Goal: Information Seeking & Learning: Check status

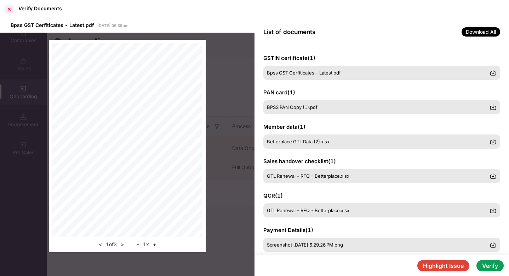
scroll to position [0, 19]
click at [6, 7] on div at bounding box center [9, 9] width 11 height 11
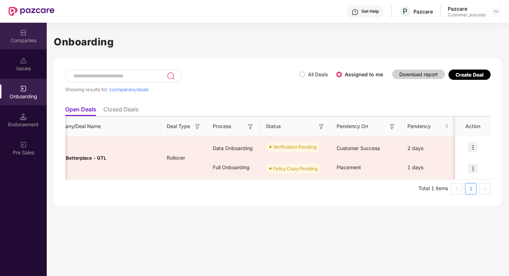
click at [17, 47] on div "Companies" at bounding box center [23, 36] width 47 height 27
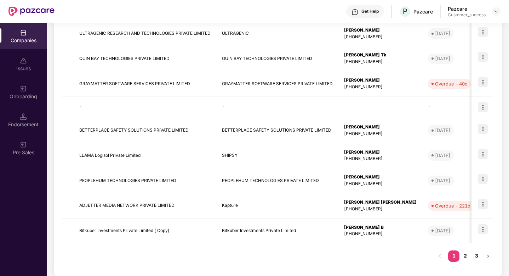
scroll to position [169, 0]
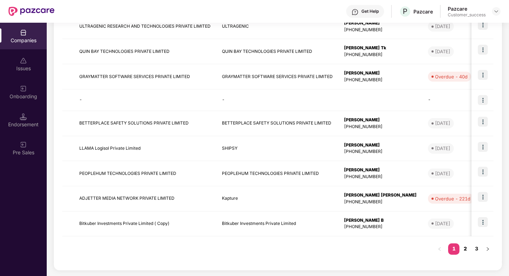
click at [465, 248] on link "2" at bounding box center [465, 248] width 11 height 11
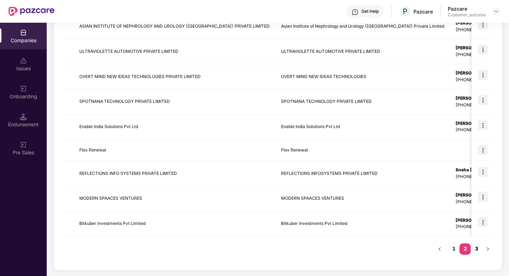
click at [476, 249] on link "3" at bounding box center [476, 248] width 11 height 11
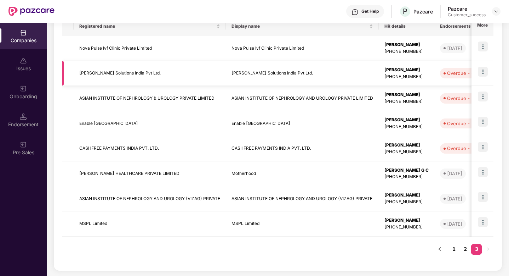
scroll to position [0, 0]
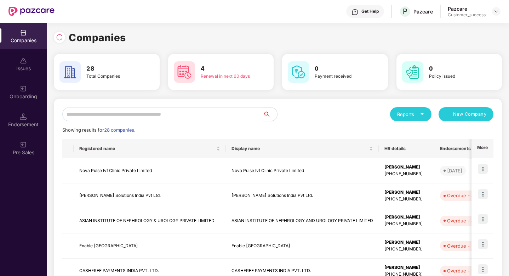
click at [179, 114] on input "text" at bounding box center [162, 114] width 201 height 14
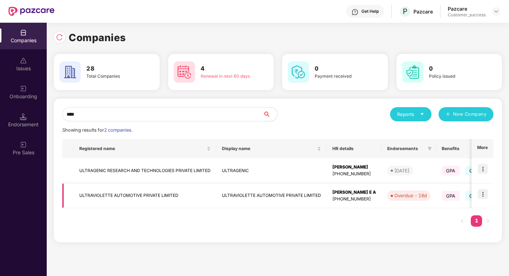
type input "****"
click at [484, 193] on img at bounding box center [483, 194] width 10 height 10
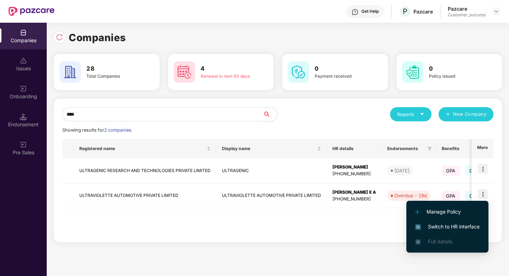
click at [438, 225] on span "Switch to HR interface" at bounding box center [448, 226] width 64 height 8
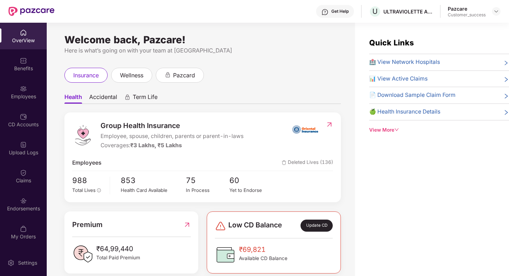
click at [11, 88] on div "Employees" at bounding box center [23, 92] width 47 height 27
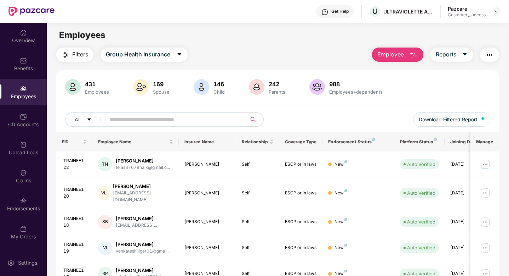
click at [135, 118] on input "text" at bounding box center [173, 119] width 127 height 11
paste input "***"
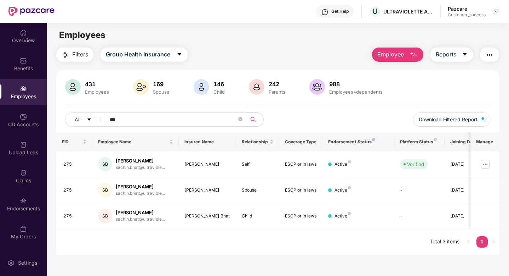
click at [138, 117] on input "***" at bounding box center [173, 119] width 127 height 11
drag, startPoint x: 138, startPoint y: 117, endPoint x: 39, endPoint y: 112, distance: 99.3
click at [39, 113] on div "OverView Benefits Employees CD Accounts Upload Logs Claims Endorsements My Orde…" at bounding box center [254, 149] width 509 height 253
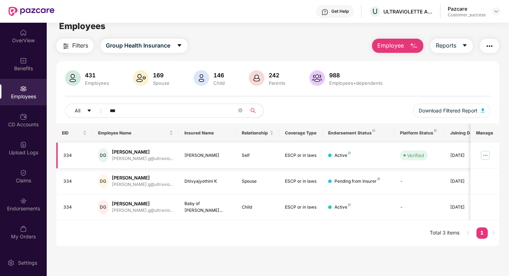
type input "***"
click at [484, 156] on img at bounding box center [485, 154] width 11 height 11
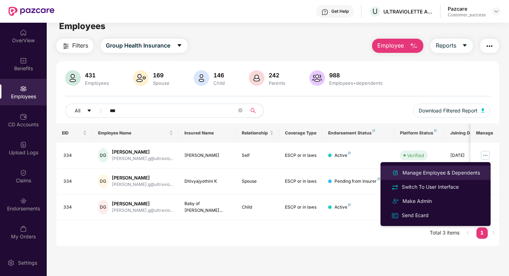
click at [426, 171] on div "Manage Employee & Dependents" at bounding box center [441, 173] width 80 height 8
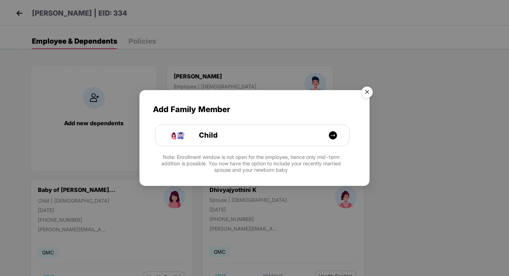
click at [366, 91] on img "Close" at bounding box center [367, 93] width 20 height 20
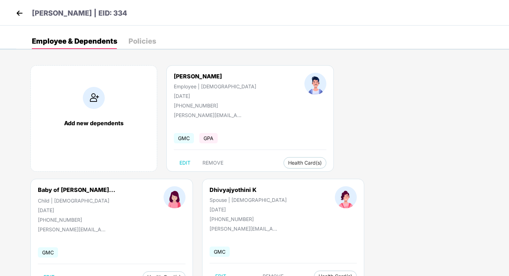
click at [16, 15] on img at bounding box center [19, 13] width 11 height 11
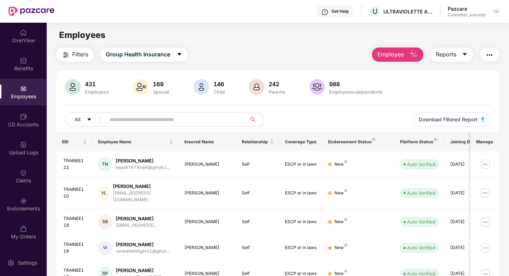
click at [192, 121] on input "text" at bounding box center [173, 119] width 127 height 11
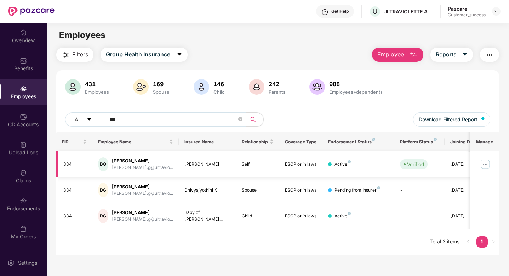
type input "***"
click at [486, 162] on img at bounding box center [485, 163] width 11 height 11
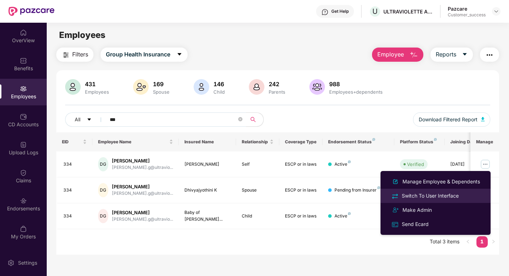
click at [428, 192] on div "Switch To User Interface" at bounding box center [431, 196] width 60 height 8
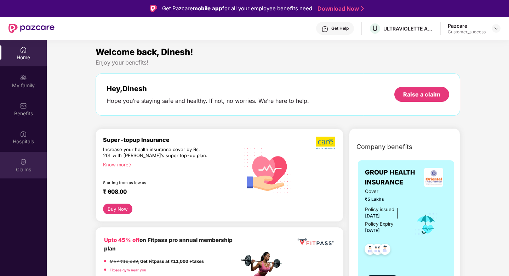
click at [23, 166] on div "Claims" at bounding box center [23, 169] width 47 height 7
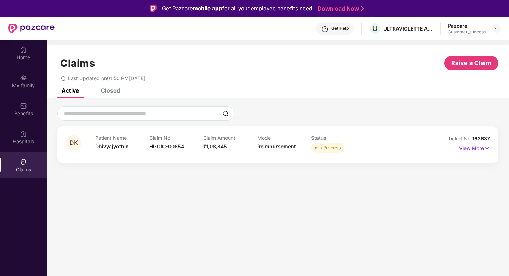
click at [109, 92] on div "Closed" at bounding box center [110, 90] width 19 height 7
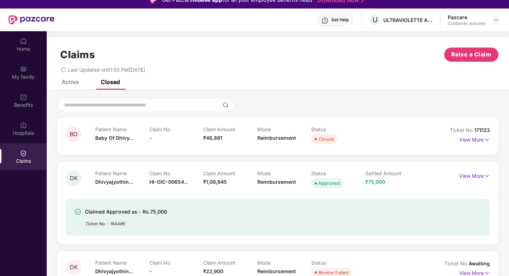
scroll to position [9, 0]
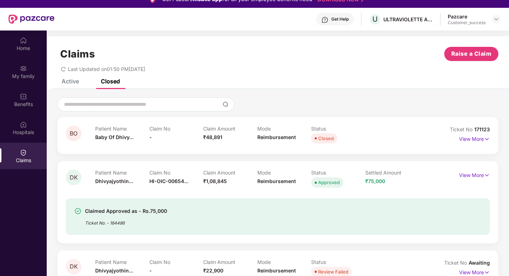
click at [74, 81] on div "Active" at bounding box center [70, 81] width 17 height 7
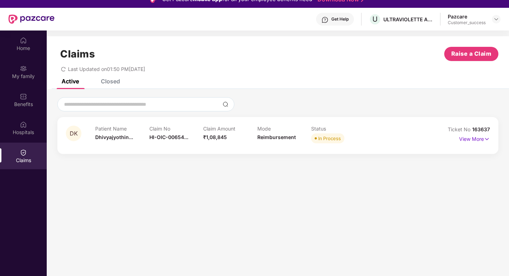
click at [111, 79] on div "Closed" at bounding box center [110, 81] width 19 height 7
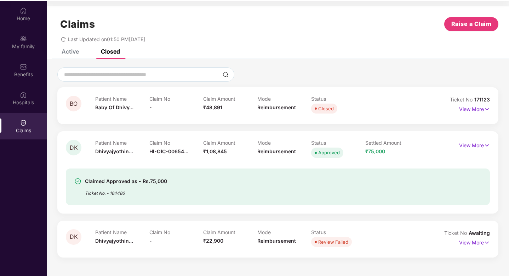
scroll to position [40, 0]
click at [469, 146] on p "View More" at bounding box center [474, 144] width 31 height 10
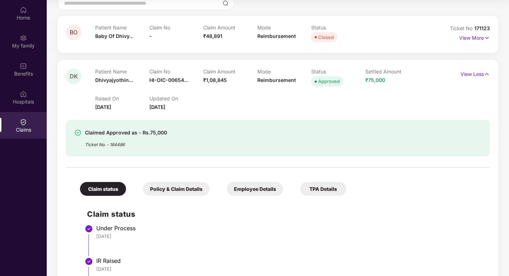
scroll to position [56, 0]
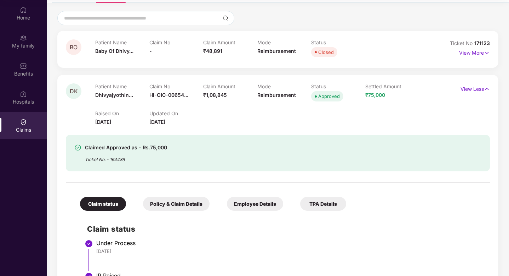
click at [118, 159] on div "Ticket No. - 164486" at bounding box center [126, 157] width 82 height 11
copy div "164486"
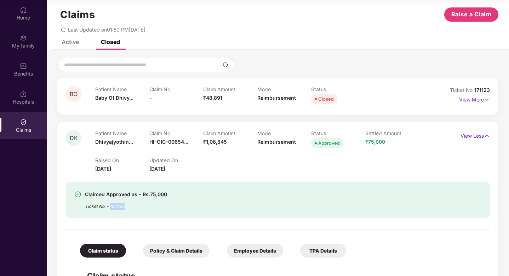
scroll to position [0, 0]
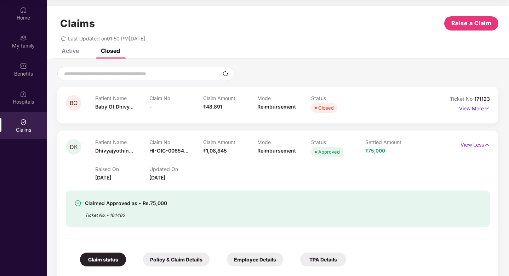
click at [470, 108] on p "View More" at bounding box center [474, 108] width 31 height 10
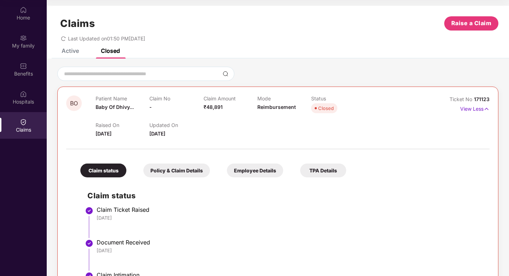
click at [169, 103] on div "Claim No -" at bounding box center [176, 104] width 54 height 19
click at [19, 73] on div "Benefits" at bounding box center [23, 73] width 47 height 7
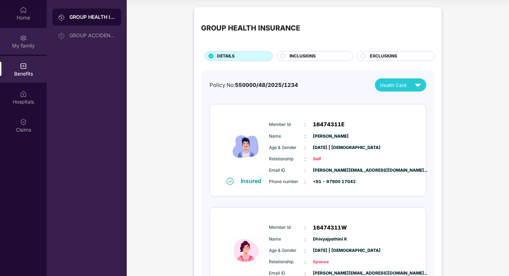
click at [22, 43] on div "My family" at bounding box center [23, 45] width 47 height 7
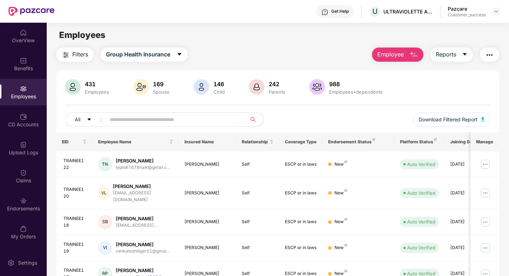
click at [137, 120] on input "text" at bounding box center [173, 119] width 127 height 11
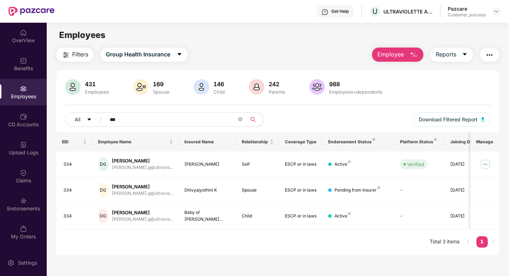
scroll to position [23, 0]
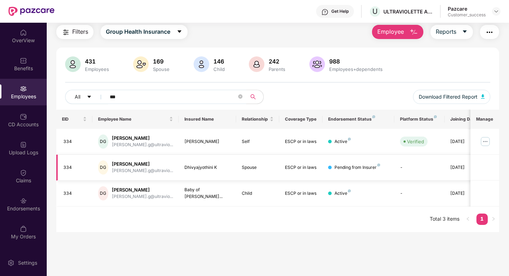
type input "***"
drag, startPoint x: 185, startPoint y: 166, endPoint x: 220, endPoint y: 166, distance: 35.4
click at [220, 166] on div "Dhivyajyothini K" at bounding box center [208, 167] width 46 height 7
copy div "Dhivyajyothini K"
click at [305, 209] on div "EID Employee Name Insured Name Relationship Coverage Type Endorsement Status Pl…" at bounding box center [277, 170] width 443 height 122
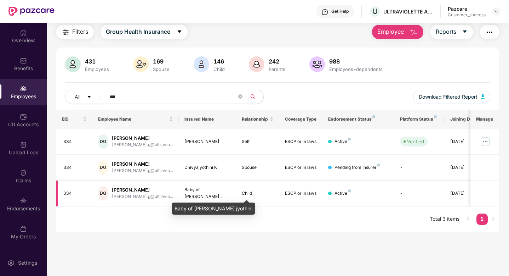
drag, startPoint x: 184, startPoint y: 194, endPoint x: 213, endPoint y: 194, distance: 29.0
click at [196, 194] on div "Baby of [PERSON_NAME]..." at bounding box center [208, 192] width 46 height 13
click at [213, 194] on div "Baby of [PERSON_NAME]..." at bounding box center [208, 192] width 46 height 13
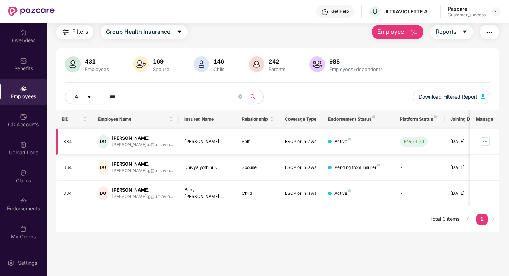
click at [487, 140] on img at bounding box center [485, 141] width 11 height 11
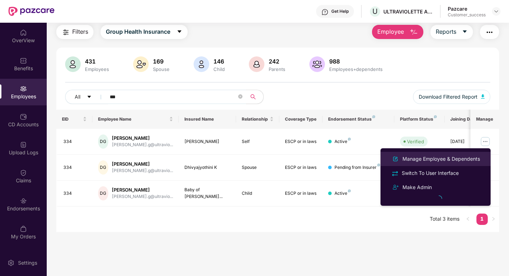
click at [414, 159] on div "Manage Employee & Dependents" at bounding box center [441, 159] width 80 height 8
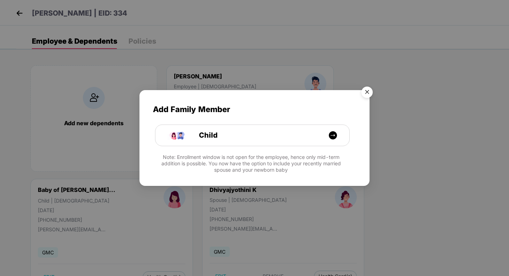
click at [365, 89] on img "Close" at bounding box center [367, 93] width 20 height 20
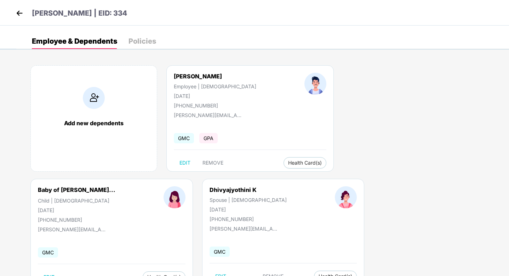
click at [20, 14] on img at bounding box center [19, 13] width 11 height 11
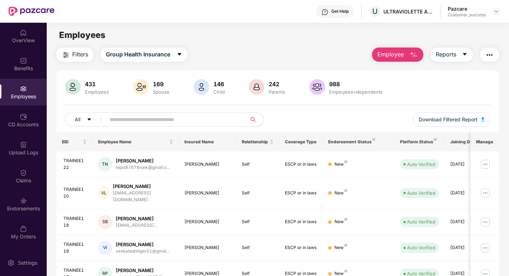
click at [204, 121] on input "text" at bounding box center [173, 119] width 127 height 11
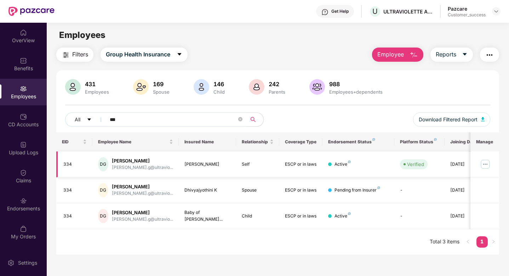
type input "***"
click at [486, 164] on img at bounding box center [485, 163] width 11 height 11
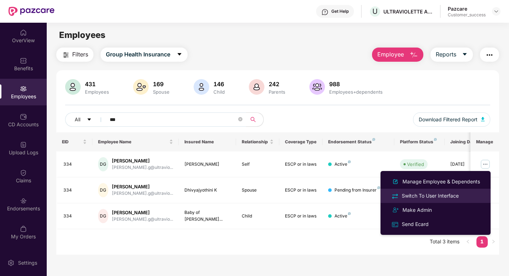
click at [409, 198] on div "Switch To User Interface" at bounding box center [431, 196] width 60 height 8
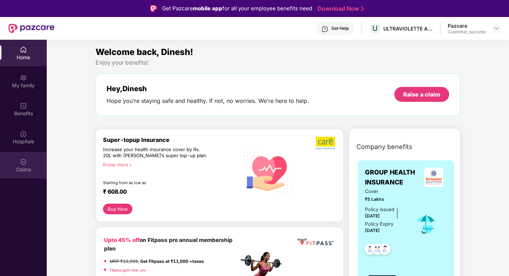
click at [20, 158] on img at bounding box center [23, 161] width 7 height 7
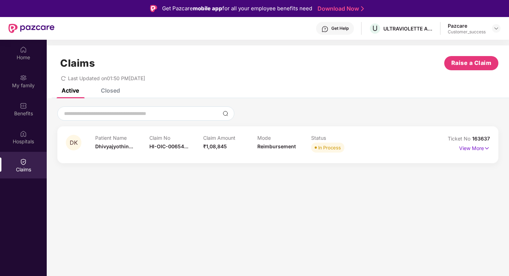
click at [110, 91] on div "Closed" at bounding box center [110, 90] width 19 height 7
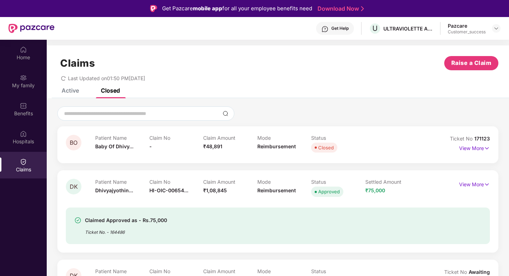
click at [482, 138] on span "171123" at bounding box center [483, 138] width 16 height 6
click at [483, 138] on span "171123" at bounding box center [483, 138] width 16 height 6
copy div "No 171123"
click at [498, 27] on img at bounding box center [497, 29] width 6 height 6
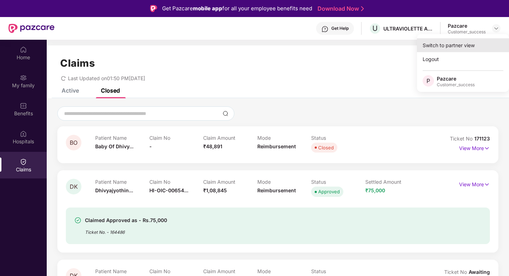
click at [468, 38] on div "Switch to partner view" at bounding box center [463, 45] width 92 height 14
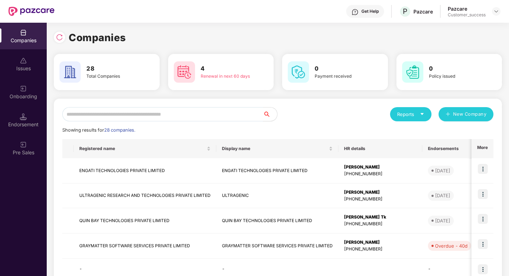
click at [181, 115] on input "text" at bounding box center [162, 114] width 201 height 14
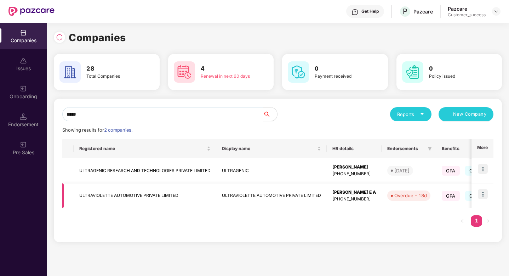
type input "*****"
click at [486, 194] on img at bounding box center [483, 194] width 10 height 10
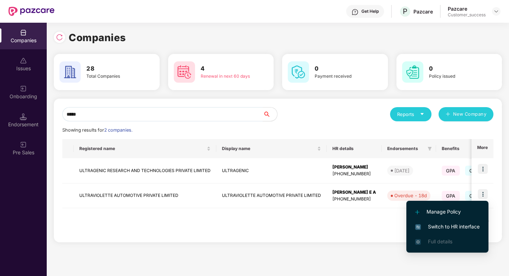
click at [461, 226] on span "Switch to HR interface" at bounding box center [448, 226] width 64 height 8
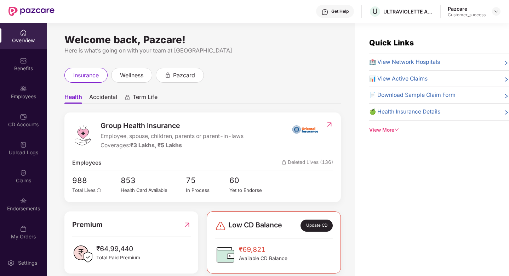
click at [30, 86] on div "Employees" at bounding box center [23, 92] width 47 height 27
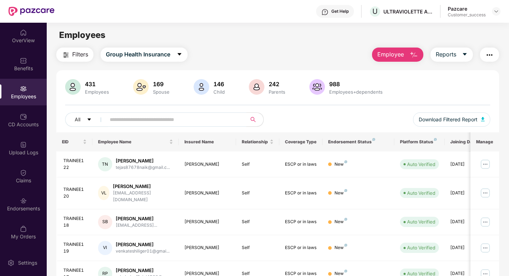
click at [114, 119] on input "text" at bounding box center [173, 119] width 127 height 11
paste input "***"
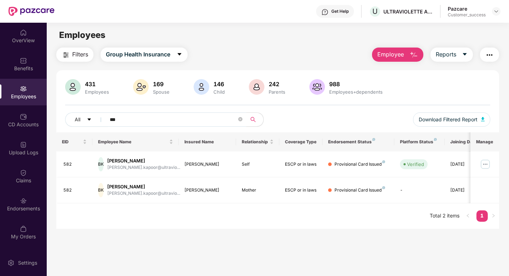
type input "***"
